Goal: Transaction & Acquisition: Subscribe to service/newsletter

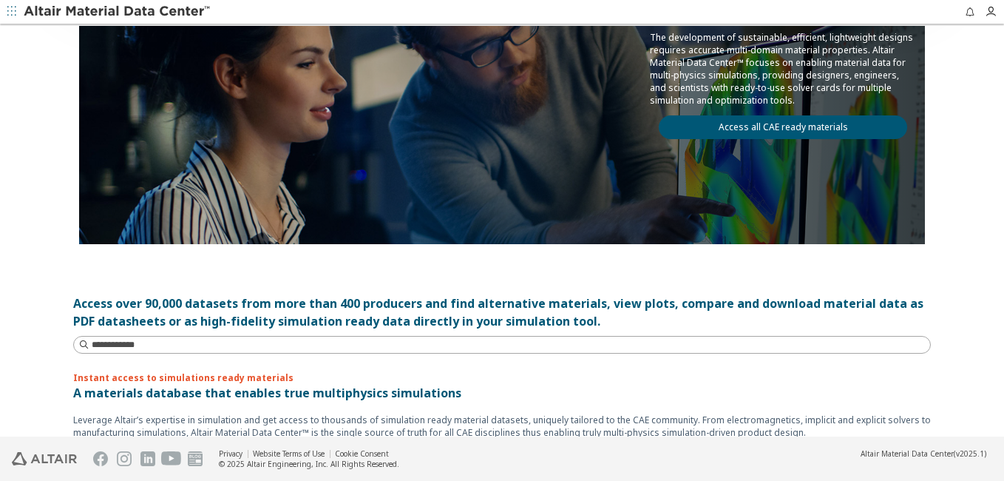
scroll to position [518, 0]
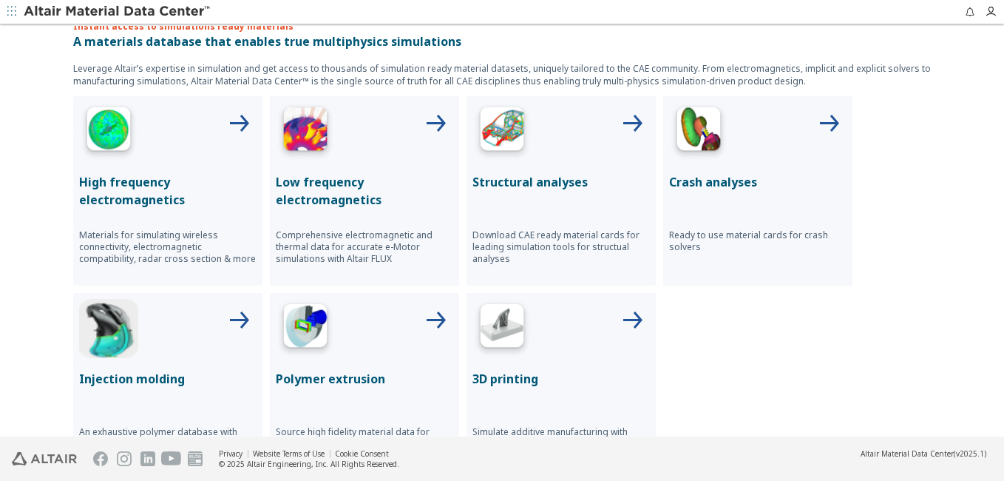
click at [544, 166] on div "Structural analyses Download CAE ready material cards for leading simulation to…" at bounding box center [561, 190] width 189 height 189
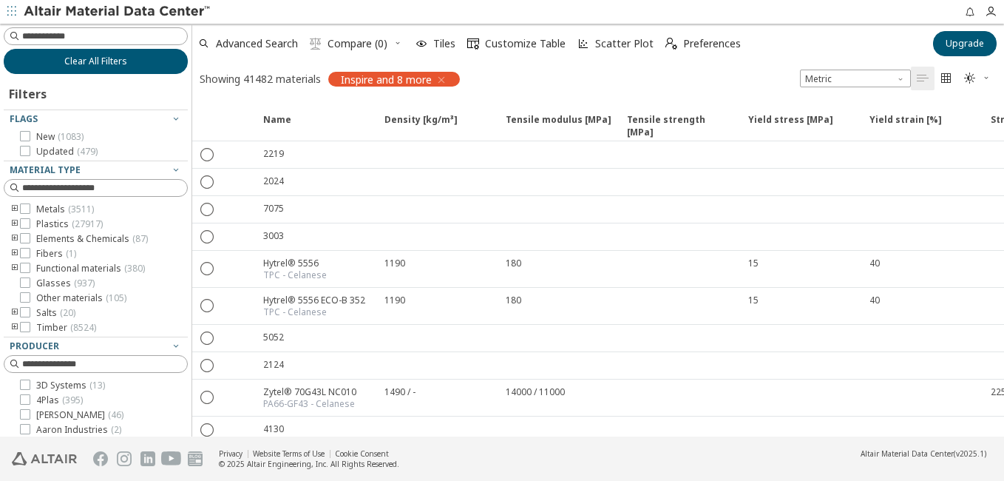
click at [112, 58] on span "Clear All Filters" at bounding box center [95, 61] width 63 height 12
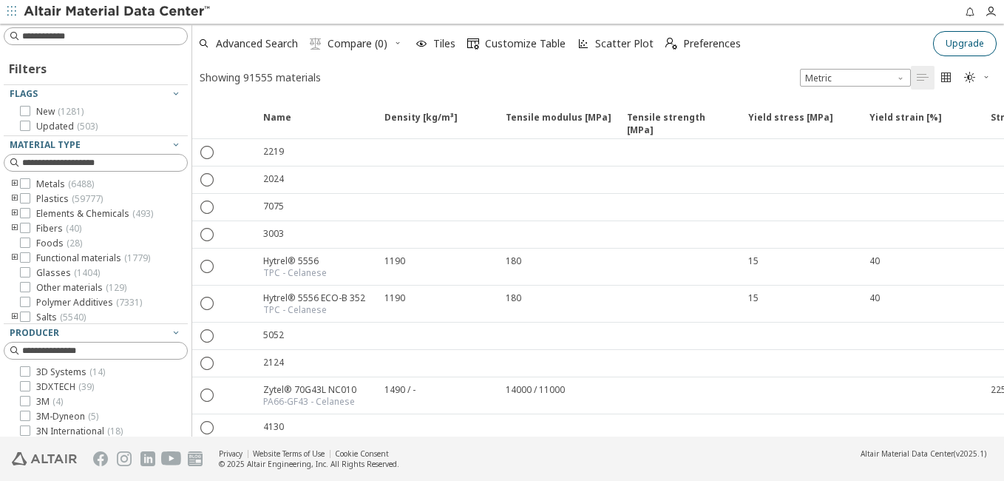
click at [963, 40] on span "Upgrade" at bounding box center [965, 44] width 38 height 12
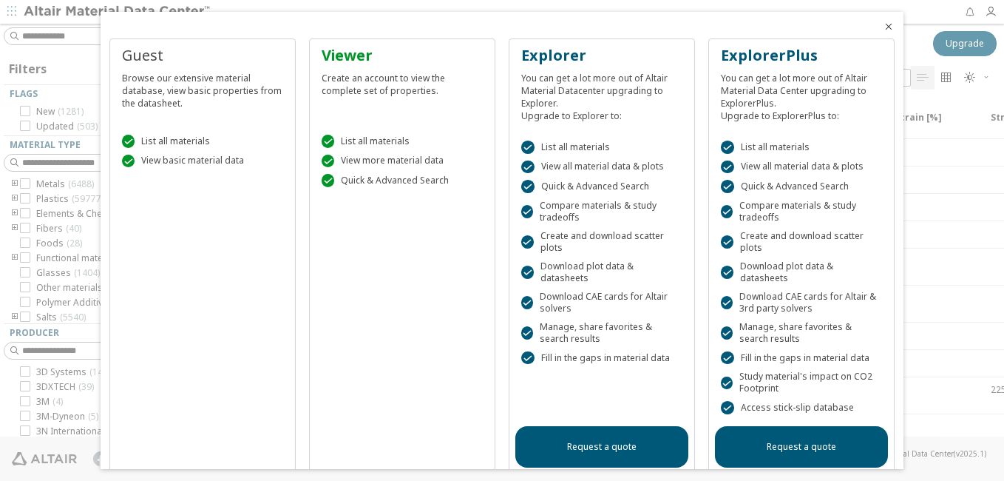
click at [574, 442] on link "Request a quote" at bounding box center [602, 446] width 173 height 41
